Goal: Task Accomplishment & Management: Complete application form

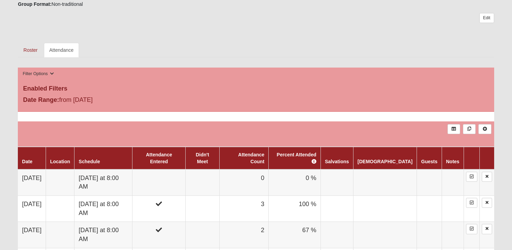
scroll to position [209, 0]
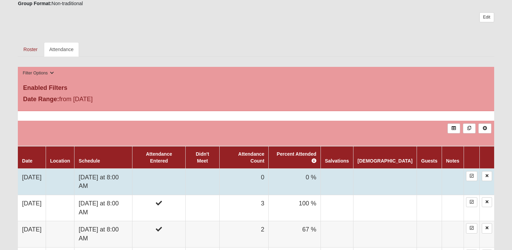
click at [185, 172] on td at bounding box center [159, 182] width 53 height 26
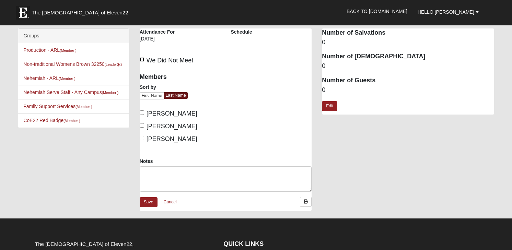
click at [142, 58] on input "We Did Not Meet" at bounding box center [142, 59] width 4 height 4
checkbox input "true"
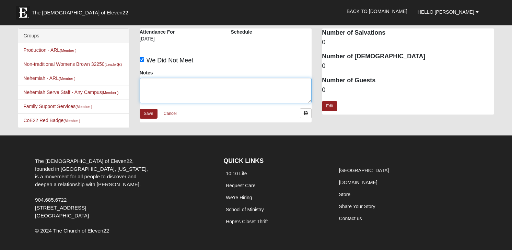
click at [166, 84] on textarea "Notes" at bounding box center [226, 90] width 172 height 25
